Goal: Find specific page/section: Find specific page/section

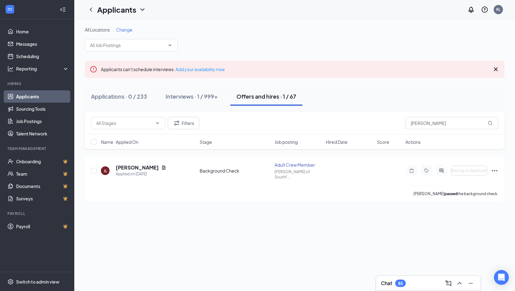
click at [48, 97] on link "Applicants" at bounding box center [42, 96] width 53 height 12
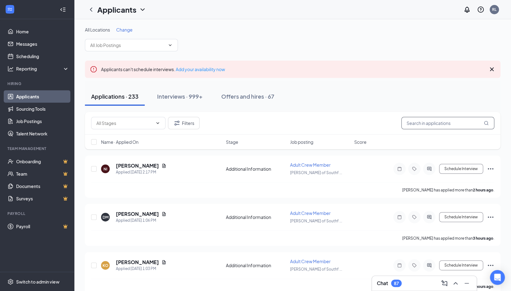
click at [429, 122] on input "text" at bounding box center [447, 123] width 93 height 12
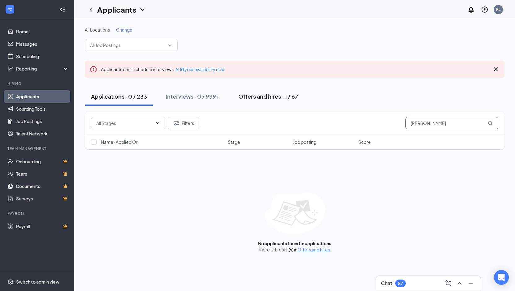
type input "[PERSON_NAME]"
click at [268, 97] on div "Offers and hires · 1 / 67" at bounding box center [268, 97] width 60 height 8
